Goal: Information Seeking & Learning: Learn about a topic

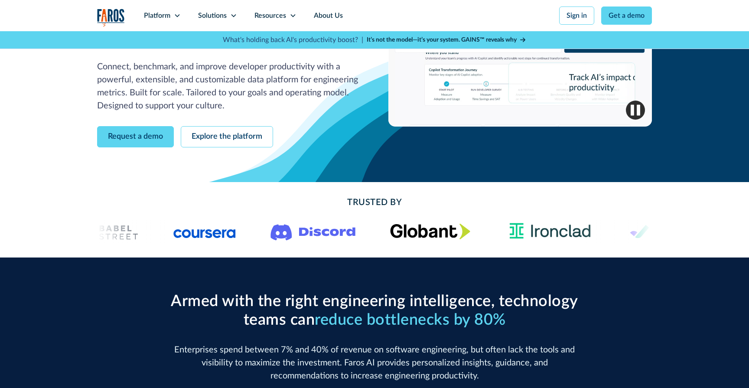
scroll to position [147, 0]
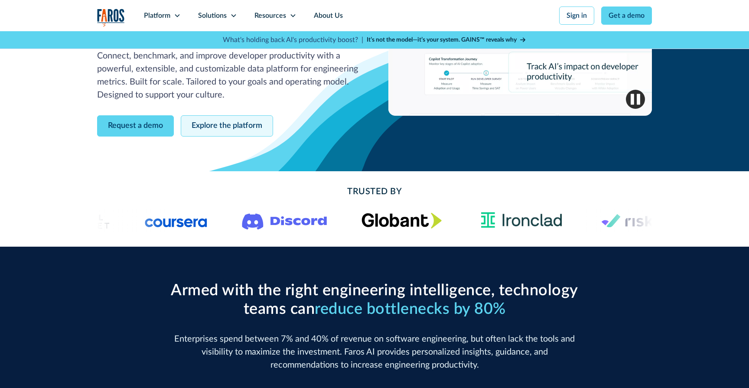
click at [197, 115] on link "Explore the platform" at bounding box center [227, 125] width 92 height 21
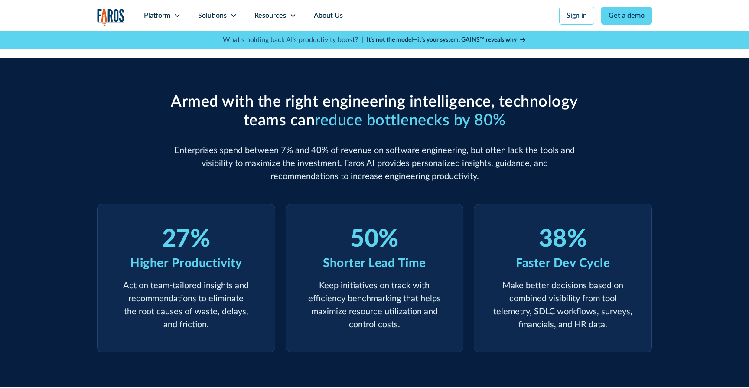
scroll to position [377, 0]
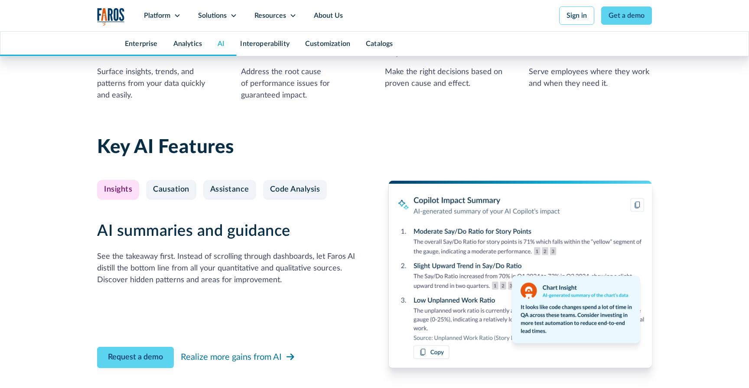
scroll to position [1979, 0]
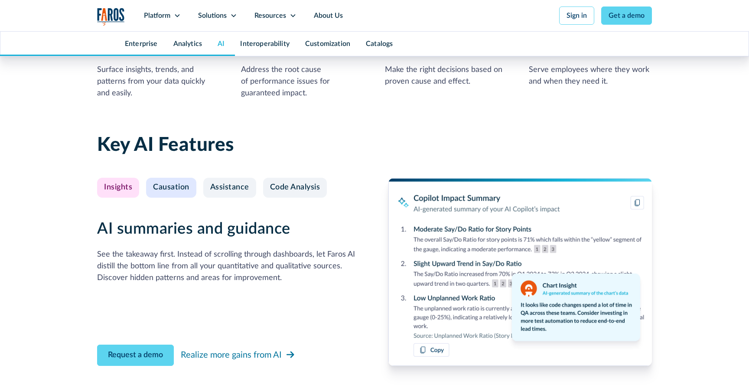
click at [160, 185] on div "Causation" at bounding box center [171, 188] width 36 height 10
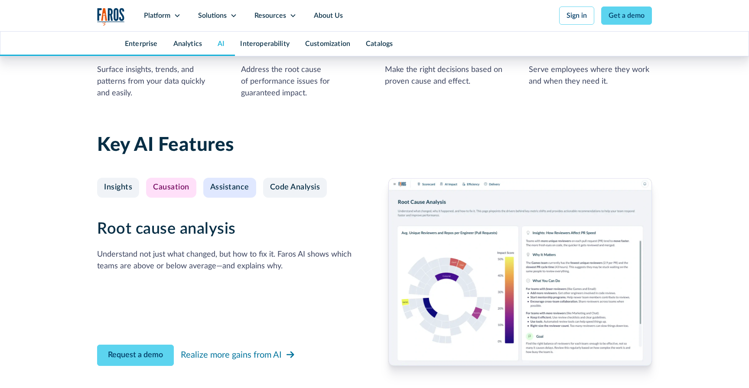
click at [219, 189] on div "Assistance" at bounding box center [229, 188] width 39 height 10
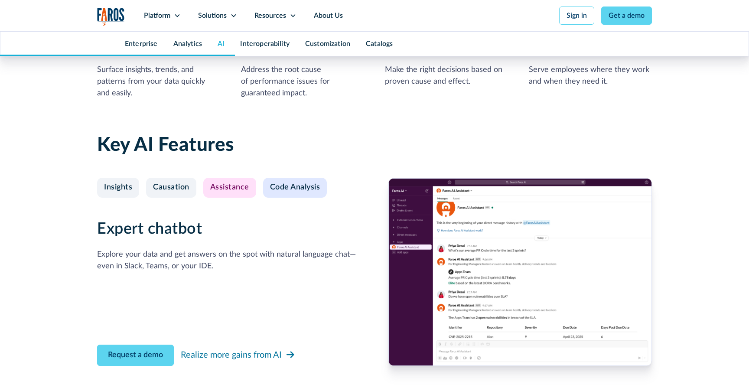
click at [283, 192] on div "Code Analysis" at bounding box center [295, 188] width 50 height 10
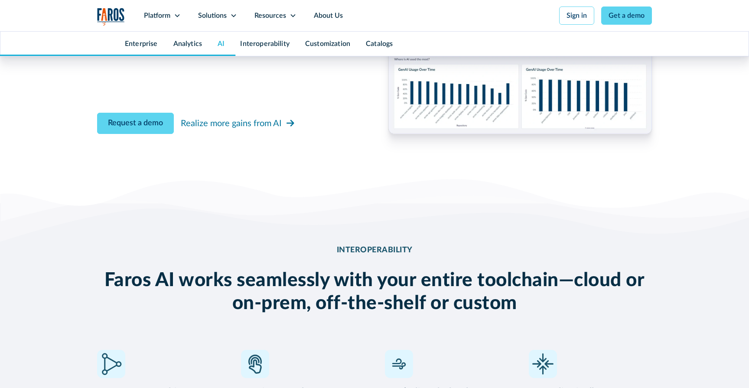
scroll to position [2361, 0]
